Goal: Go to known website: Access a specific website the user already knows

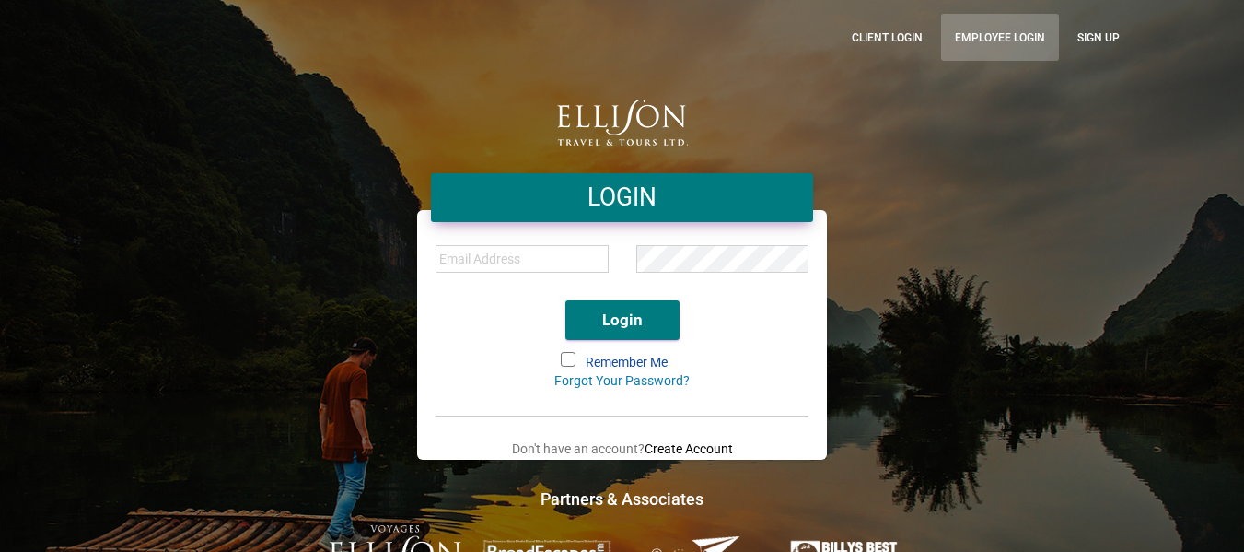
click at [960, 34] on link "Employee Login" at bounding box center [1000, 37] width 118 height 47
